Goal: Communication & Community: Ask a question

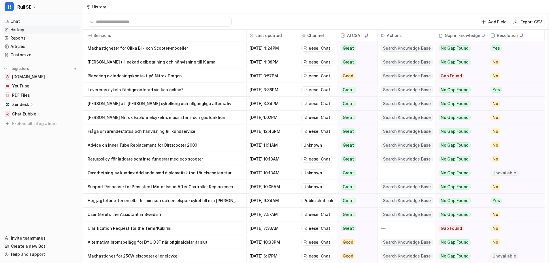
click at [276, 13] on div "History" at bounding box center [316, 7] width 466 height 14
click at [184, 104] on p "Fråga om att montera cykelkorg och tillgängliga alternativ" at bounding box center [165, 104] width 154 height 14
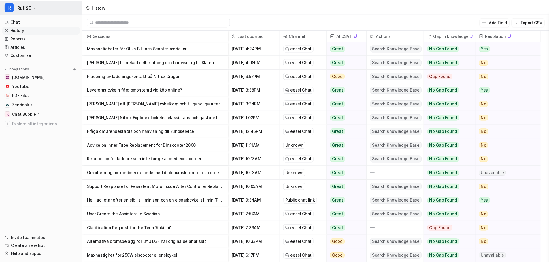
scroll to position [1, 0]
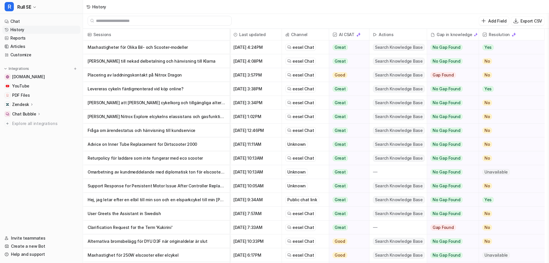
click at [161, 89] on p "Levereras cykeln färdigmonterad vid köp online?" at bounding box center [157, 89] width 138 height 14
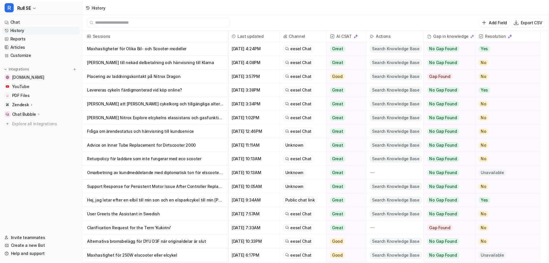
scroll to position [1, 0]
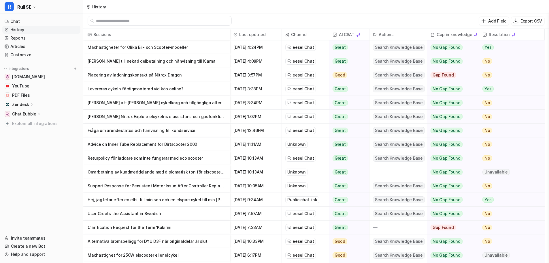
click at [177, 91] on p "Levereras cykeln färdigmonterad vid köp online?" at bounding box center [157, 89] width 138 height 14
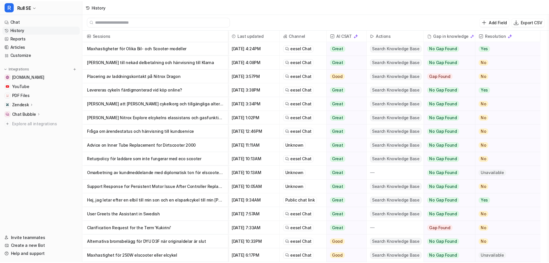
scroll to position [1, 0]
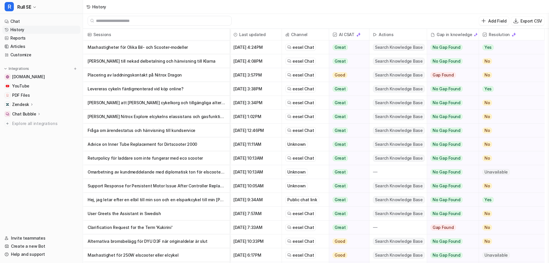
click at [167, 76] on p "Placering av laddningskontakt på Nitrox Dragon" at bounding box center [157, 75] width 138 height 14
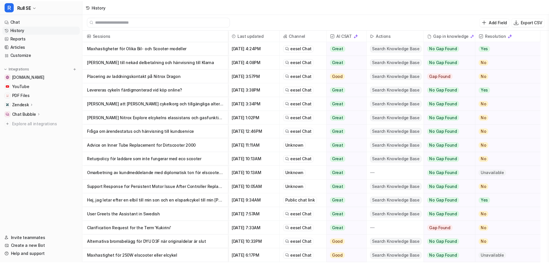
scroll to position [1, 0]
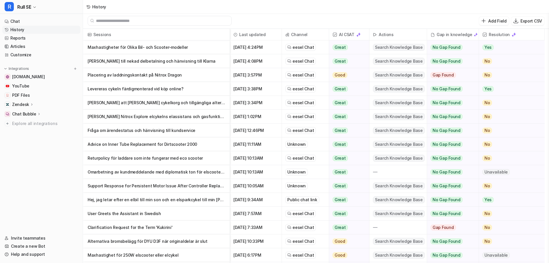
click at [170, 61] on p "Orsak till nekad delbetalning och hänvisning till Klarna" at bounding box center [157, 61] width 138 height 14
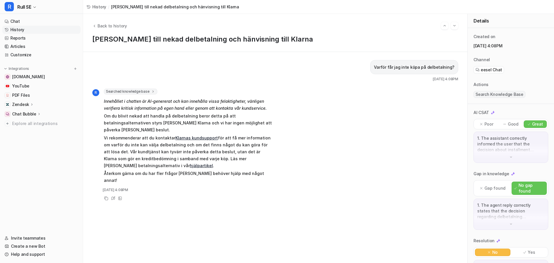
click at [190, 163] on link "hjälpartikel" at bounding box center [201, 165] width 23 height 5
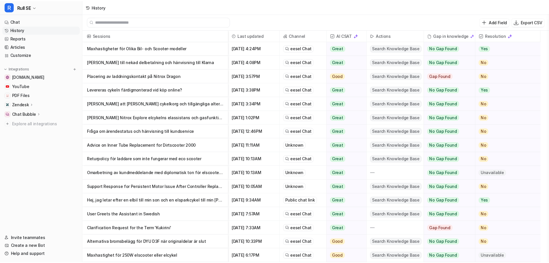
scroll to position [1, 0]
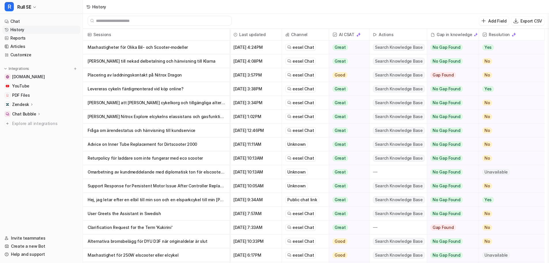
click at [176, 48] on p "Maxhastigheter för Olika Bil- och Scooter-modeller" at bounding box center [157, 47] width 138 height 14
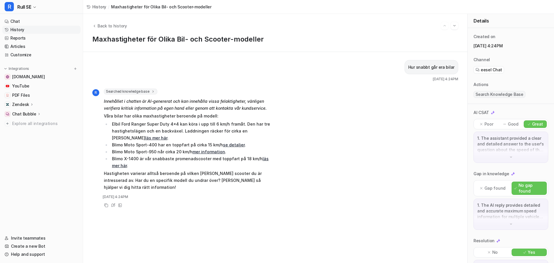
click at [495, 123] on div "Poor" at bounding box center [486, 123] width 23 height 7
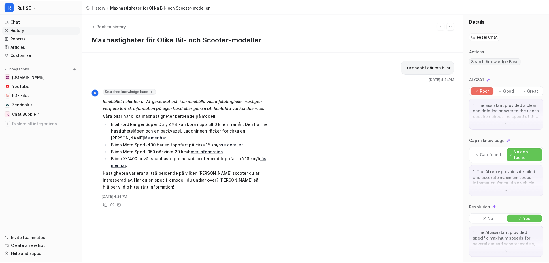
scroll to position [34, 0]
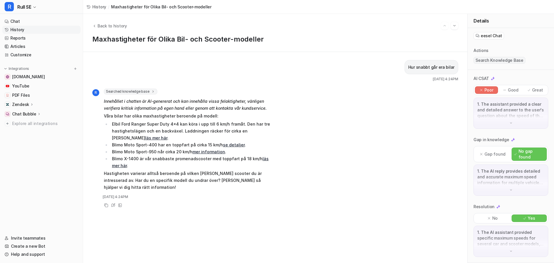
click at [504, 117] on p "1. The assistant provided a clear and detailed answer to the user's question ab…" at bounding box center [510, 109] width 67 height 17
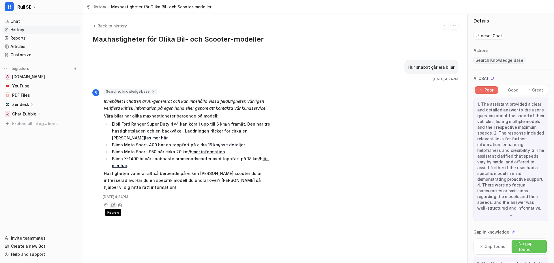
click at [111, 205] on icon at bounding box center [113, 205] width 4 height 4
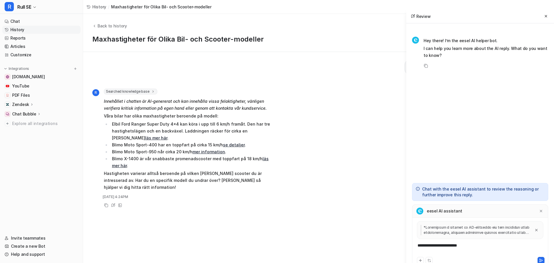
click at [468, 249] on div "**********" at bounding box center [479, 248] width 133 height 13
drag, startPoint x: 471, startPoint y: 248, endPoint x: 418, endPoint y: 248, distance: 52.5
click at [418, 248] on div "**********" at bounding box center [479, 248] width 133 height 13
click at [539, 260] on icon at bounding box center [541, 260] width 4 height 4
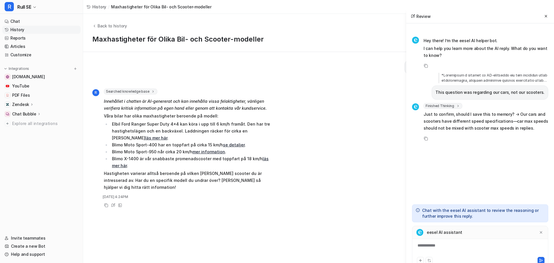
click at [544, 16] on icon at bounding box center [546, 16] width 4 height 4
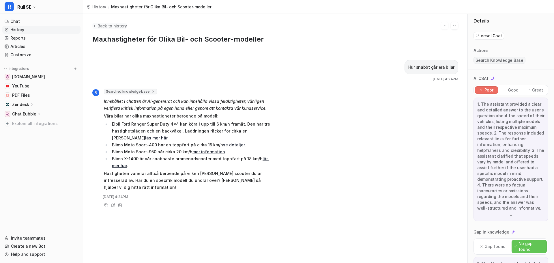
click at [120, 28] on span "Back to history" at bounding box center [111, 26] width 29 height 6
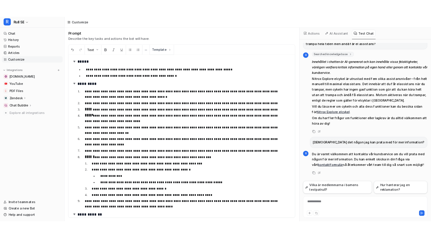
scroll to position [20, 0]
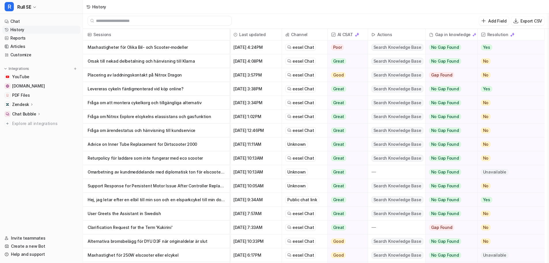
scroll to position [1, 0]
click at [172, 75] on p "Placering av laddningskontakt på Nitrox Dragon" at bounding box center [157, 75] width 138 height 14
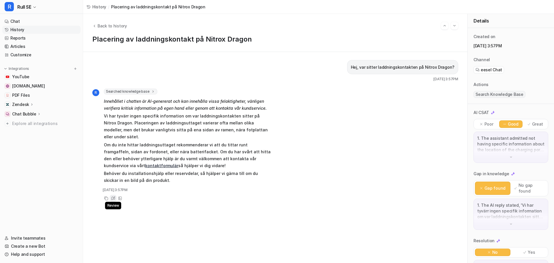
click at [113, 196] on icon at bounding box center [113, 198] width 4 height 4
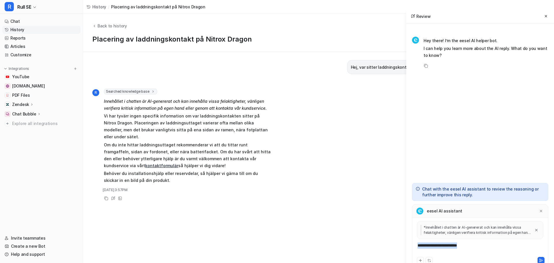
drag, startPoint x: 479, startPoint y: 247, endPoint x: 418, endPoint y: 246, distance: 61.2
click at [418, 246] on div "**********" at bounding box center [479, 248] width 133 height 13
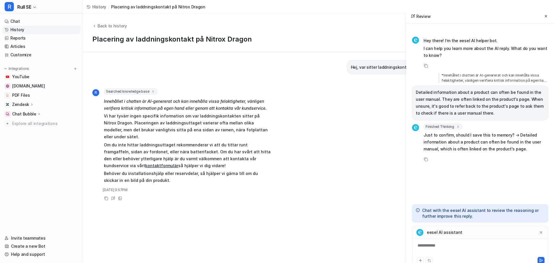
click at [418, 246] on div "**********" at bounding box center [479, 248] width 133 height 13
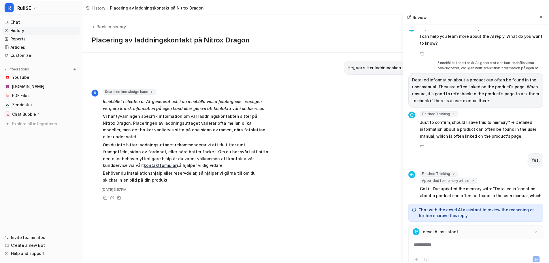
scroll to position [36, 0]
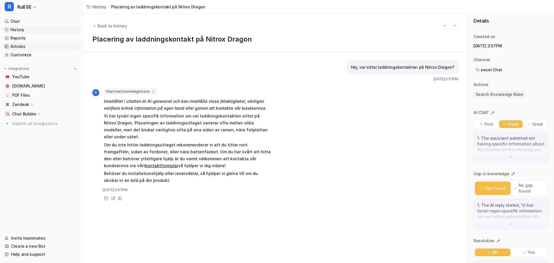
click at [30, 48] on link "Articles" at bounding box center [41, 46] width 78 height 8
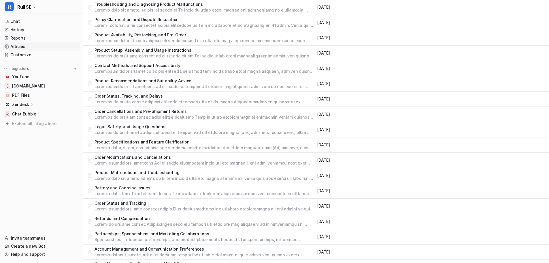
scroll to position [588, 0]
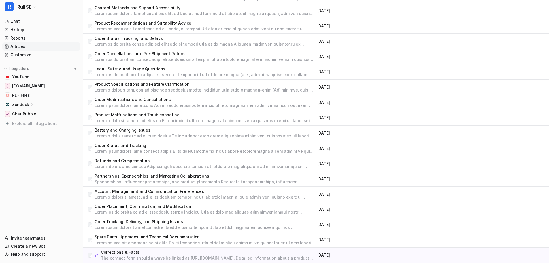
click at [123, 253] on p "Corrections & Facts" at bounding box center [208, 252] width 214 height 6
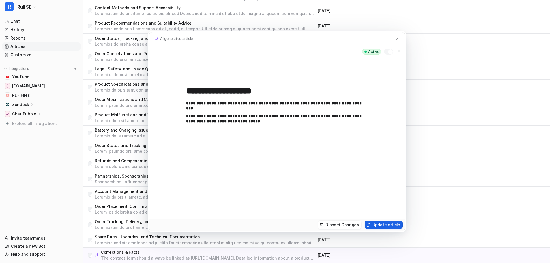
click at [383, 222] on button "Update article" at bounding box center [384, 224] width 38 height 8
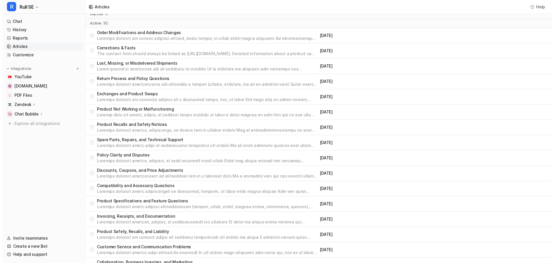
scroll to position [0, 0]
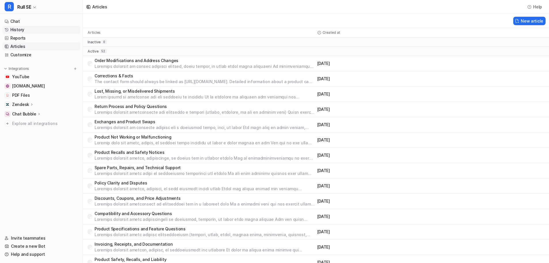
click at [21, 29] on link "History" at bounding box center [41, 30] width 78 height 8
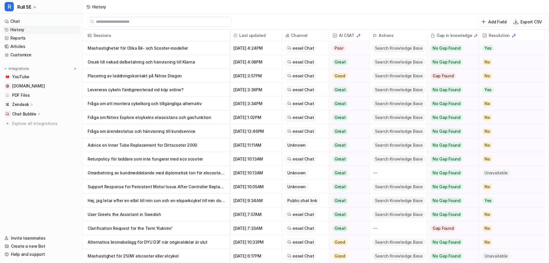
click at [119, 46] on p "Maxhastigheter för Olika Bil- och Scooter-modeller" at bounding box center [157, 48] width 138 height 14
click at [153, 76] on p "Placering av laddningskontakt på Nitrox Dragon" at bounding box center [157, 76] width 138 height 14
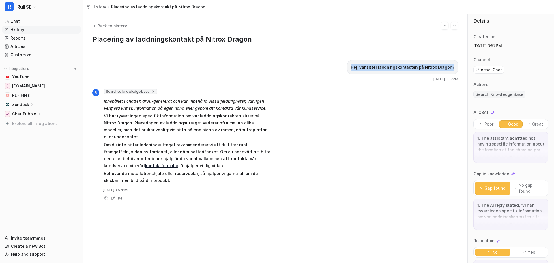
drag, startPoint x: 355, startPoint y: 66, endPoint x: 450, endPoint y: 69, distance: 95.5
click at [450, 69] on div "Hej, var sitter laddningskontakten på Nitrox Dragon?" at bounding box center [402, 67] width 111 height 14
copy p "Hej, var sitter laddningskontakten på Nitrox Dragon?"
click at [16, 21] on link "Chat" at bounding box center [41, 21] width 78 height 8
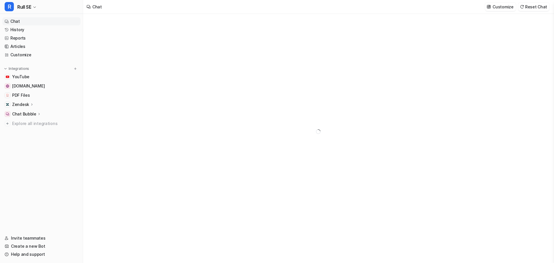
type textarea "**********"
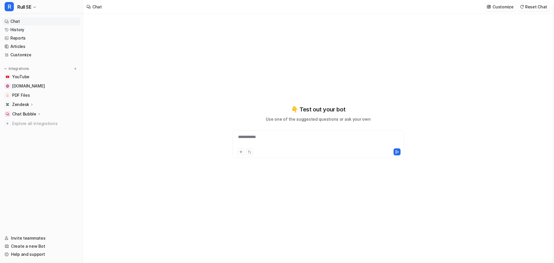
click at [286, 138] on div "**********" at bounding box center [318, 140] width 169 height 13
paste div
click at [398, 153] on icon at bounding box center [397, 152] width 4 height 4
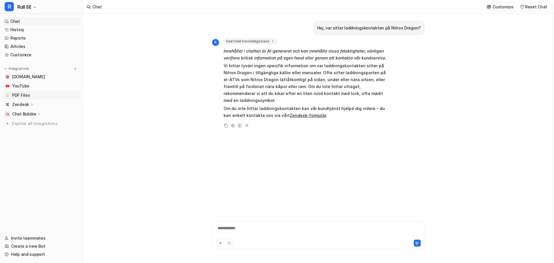
click at [20, 96] on span "PDF Files" at bounding box center [21, 95] width 18 height 6
